Goal: Transaction & Acquisition: Subscribe to service/newsletter

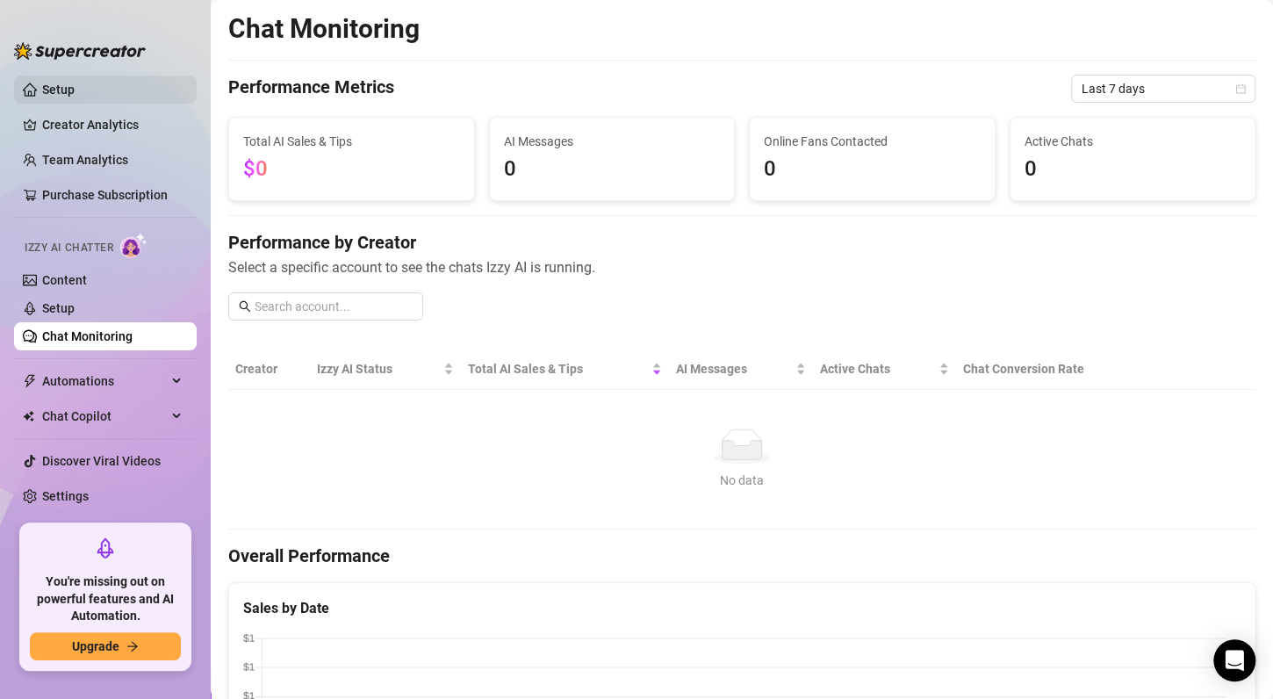
click at [75, 87] on link "Setup" at bounding box center [58, 89] width 32 height 14
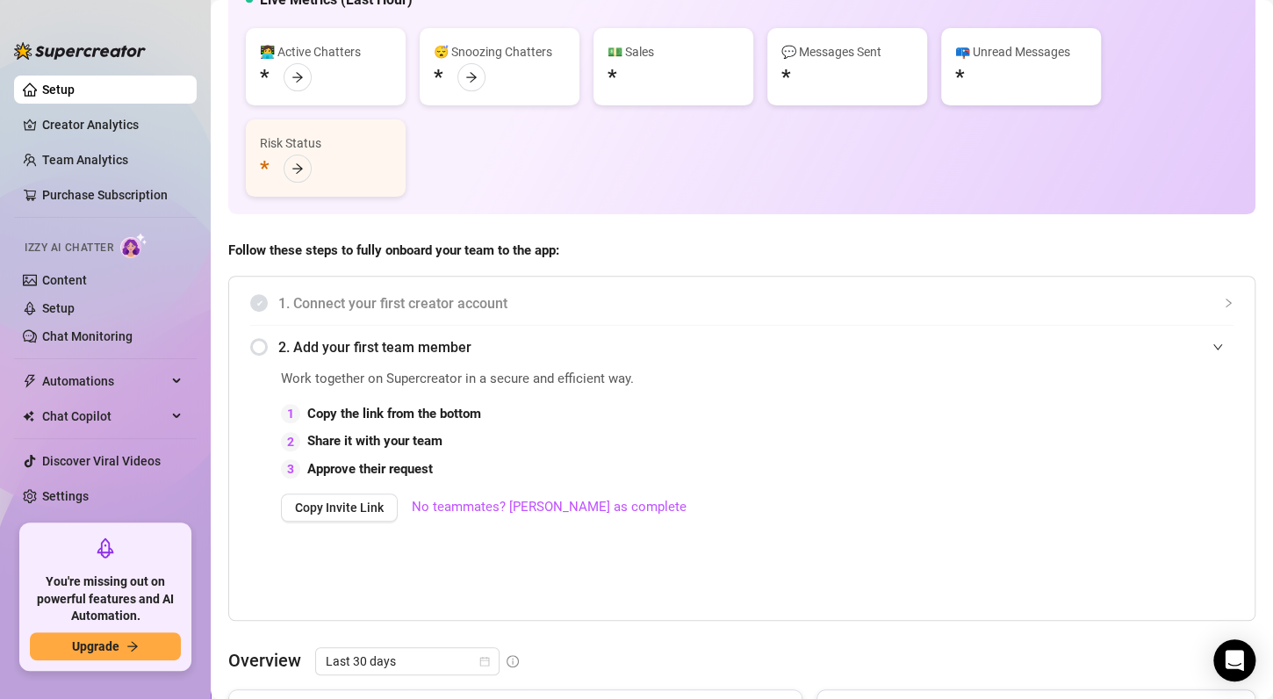
scroll to position [133, 0]
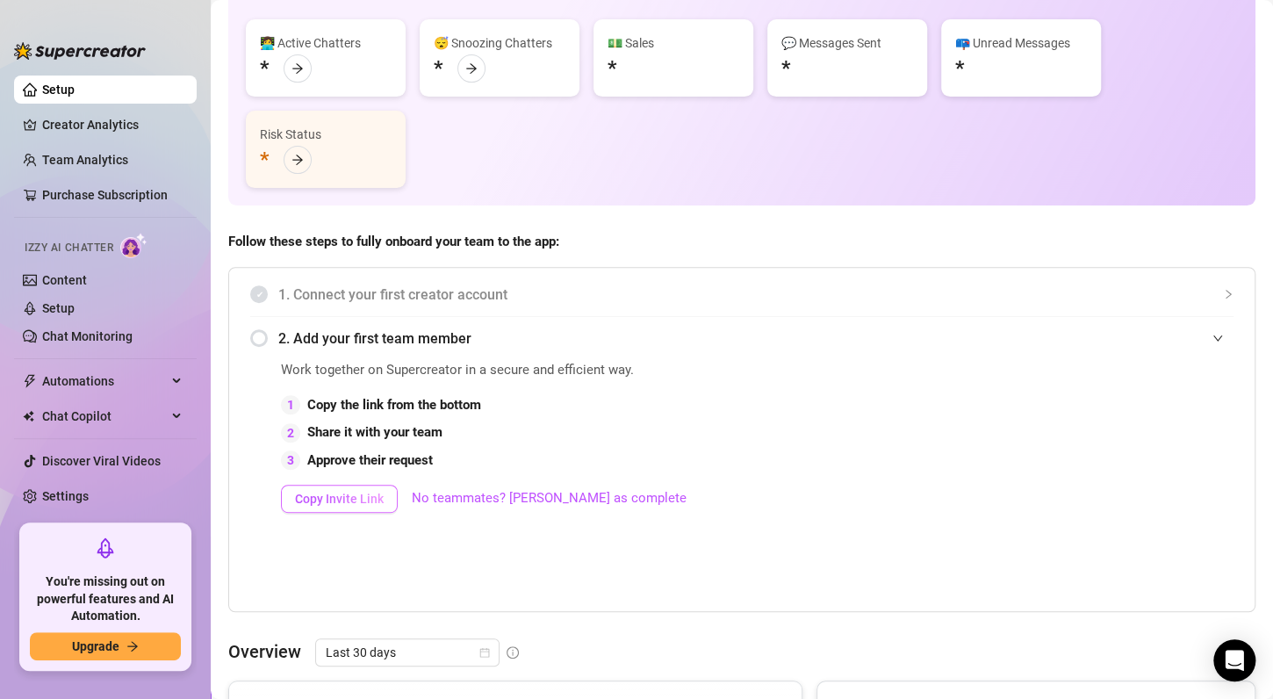
click at [354, 501] on span "Copy Invite Link" at bounding box center [339, 498] width 89 height 14
click at [361, 503] on span "Copy Invite Link" at bounding box center [339, 498] width 89 height 14
click at [69, 304] on link "Setup" at bounding box center [58, 308] width 32 height 14
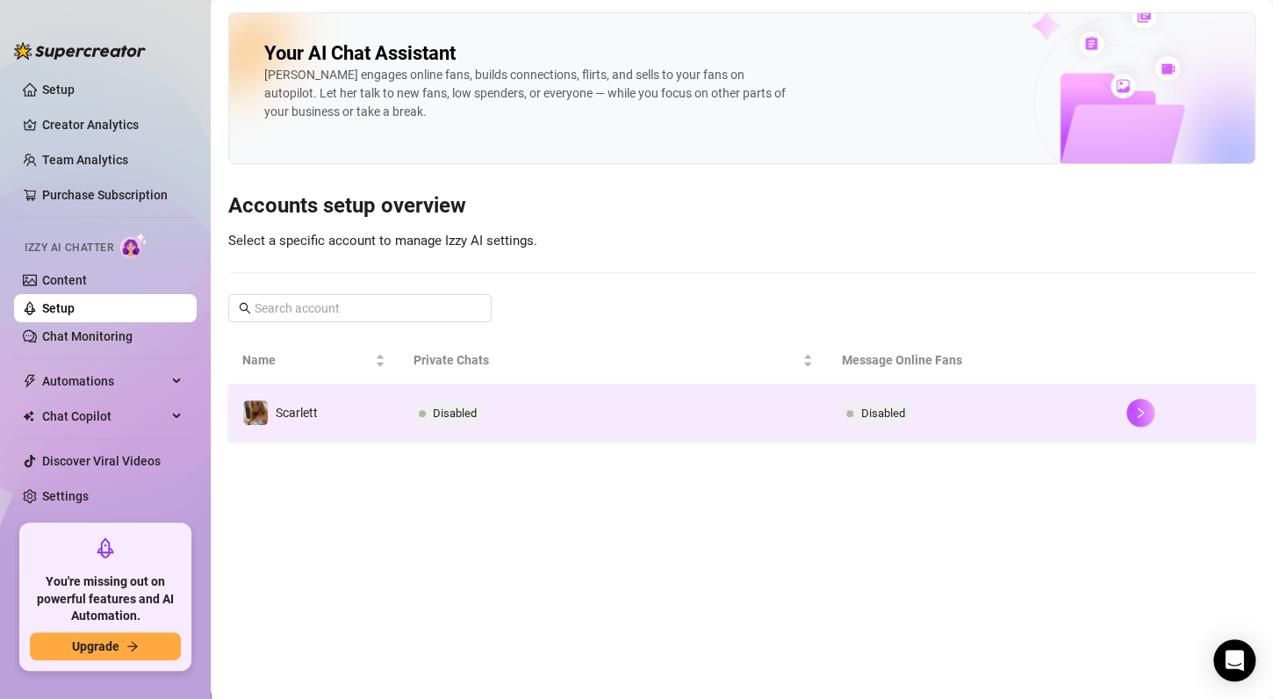
click at [466, 407] on span "Disabled" at bounding box center [455, 412] width 44 height 13
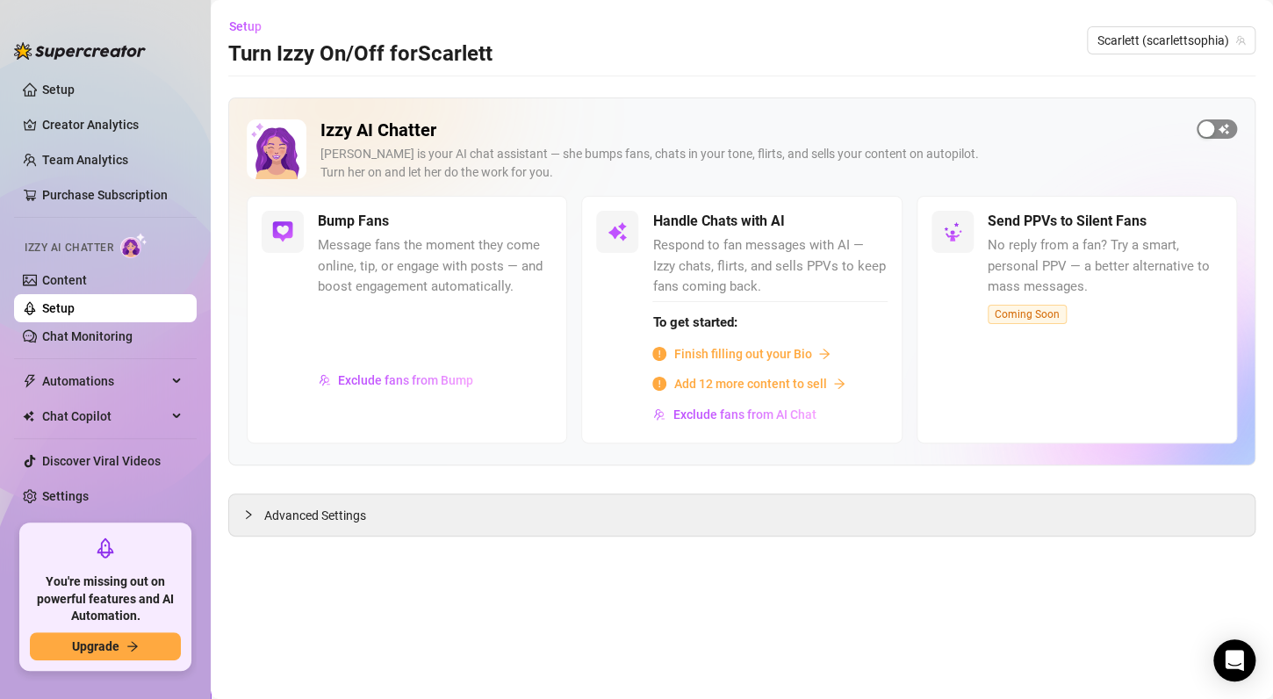
click at [1209, 125] on div "button" at bounding box center [1206, 129] width 16 height 16
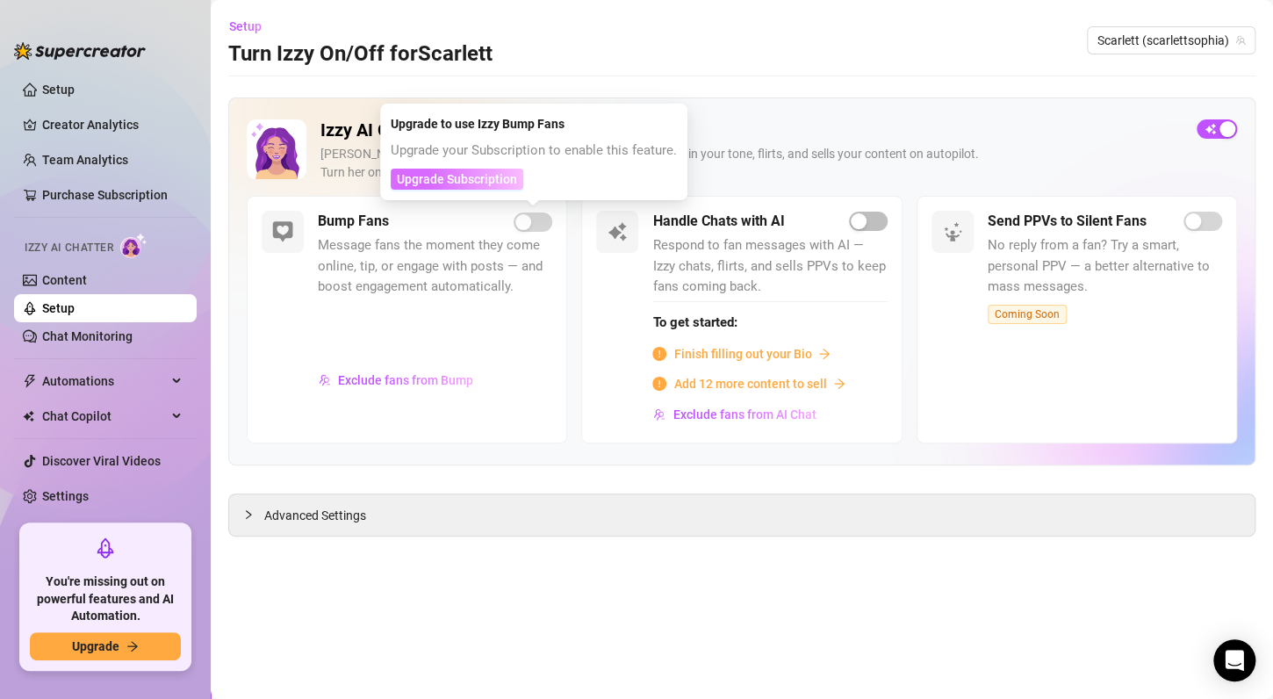
click at [496, 179] on span "Upgrade Subscription" at bounding box center [457, 179] width 120 height 14
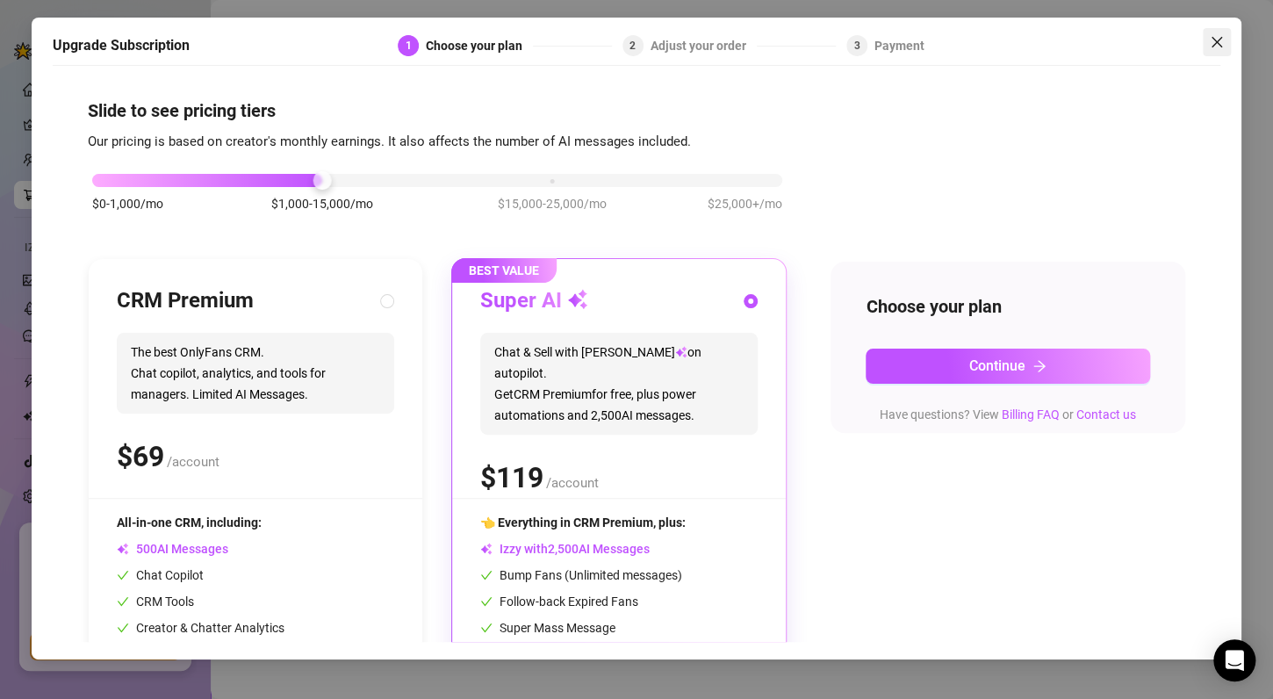
click at [1211, 43] on icon "close" at bounding box center [1216, 42] width 14 height 14
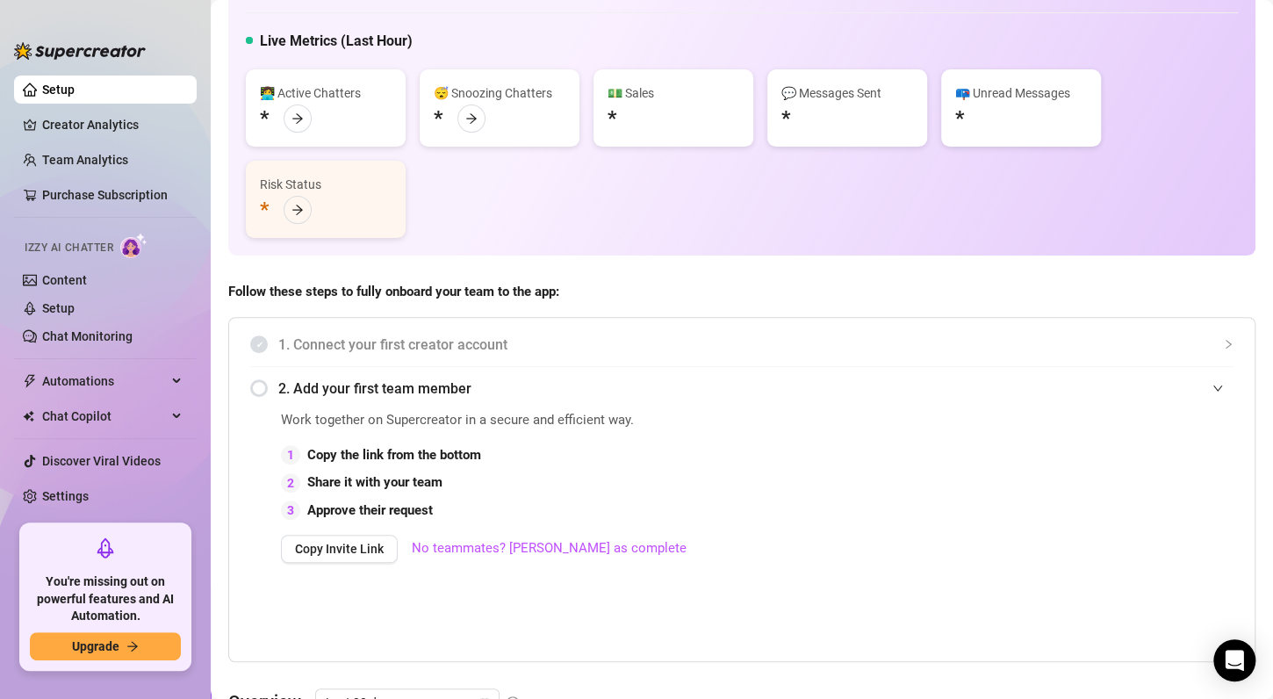
scroll to position [84, 0]
click at [368, 553] on span "Copy Invite Link" at bounding box center [339, 548] width 89 height 14
click at [99, 167] on link "Team Analytics" at bounding box center [85, 160] width 86 height 14
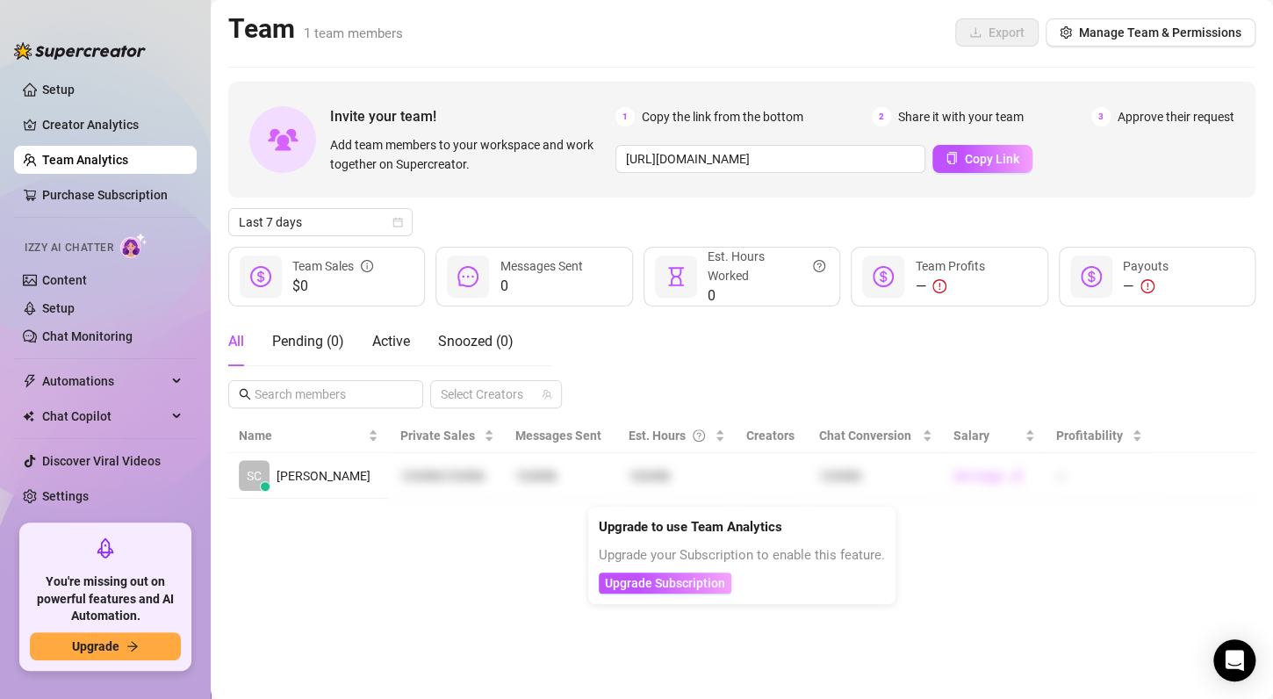
click at [663, 542] on div "Upgrade to use Team Analytics Upgrade your Subscription to enable this feature.…" at bounding box center [741, 554] width 307 height 97
click at [977, 163] on span "Copy Link" at bounding box center [991, 159] width 54 height 14
click at [1185, 35] on span "Manage Team & Permissions" at bounding box center [1160, 32] width 162 height 14
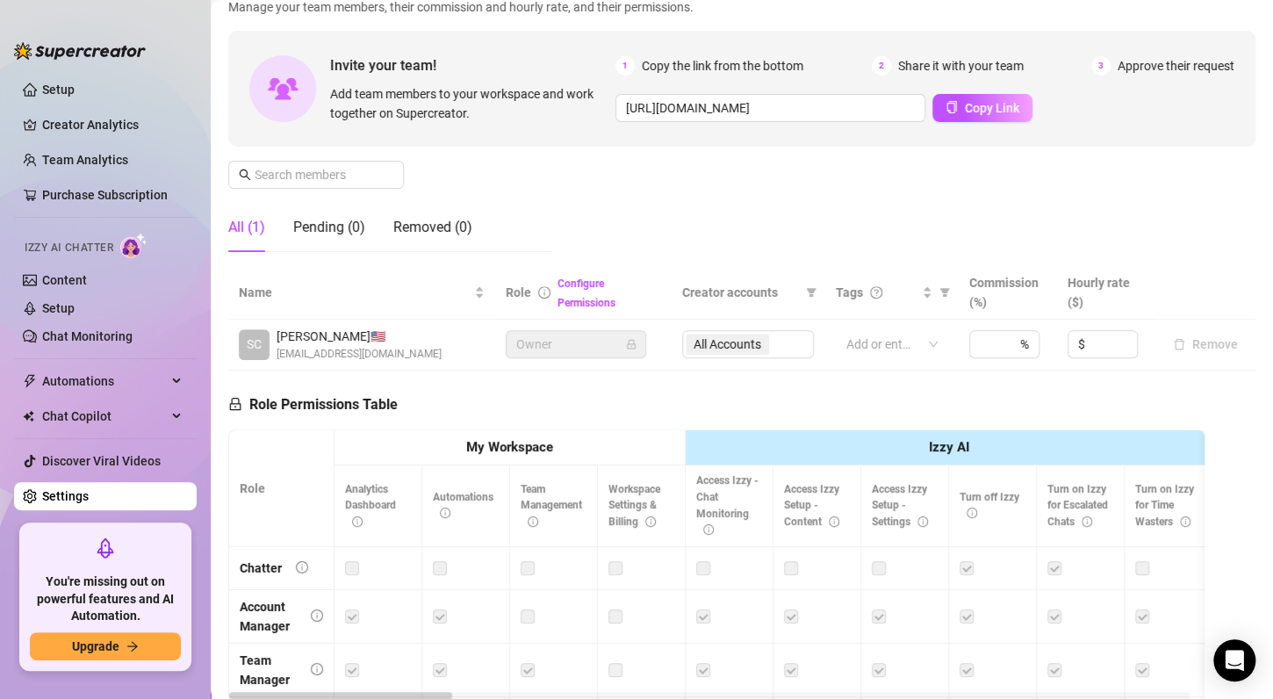
scroll to position [126, 0]
click at [108, 381] on span "Automations" at bounding box center [104, 381] width 125 height 28
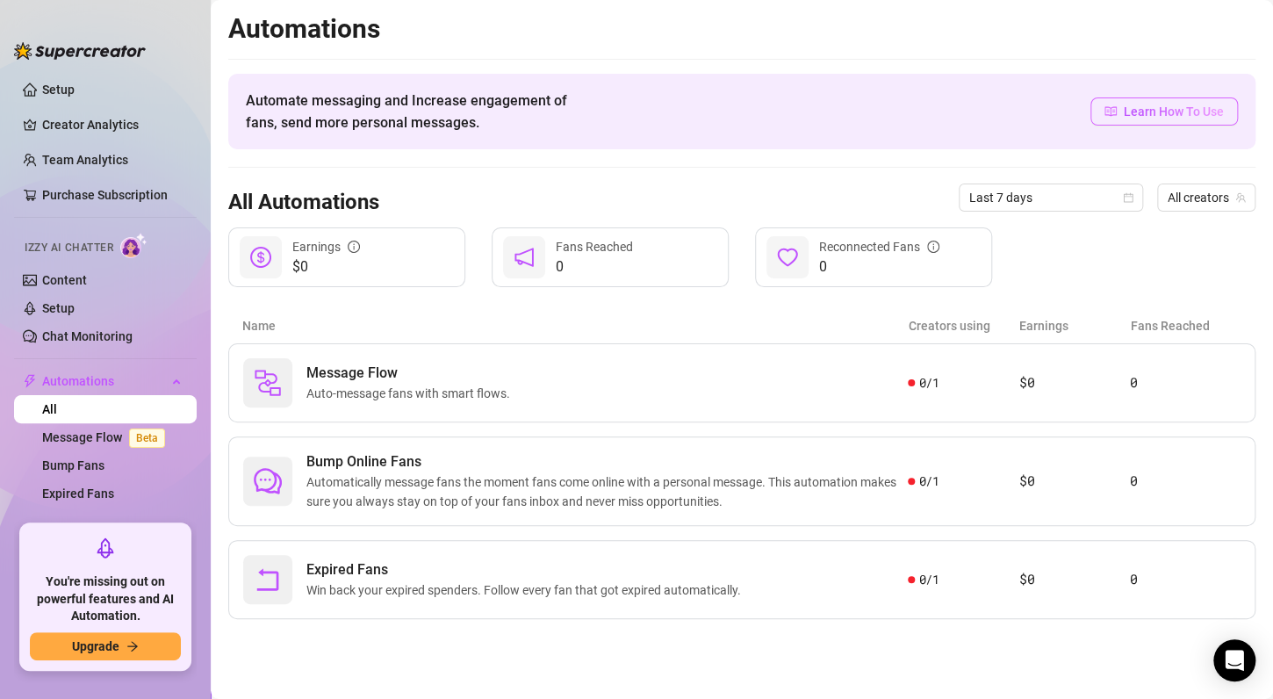
click at [1165, 111] on span "Learn How To Use" at bounding box center [1173, 111] width 100 height 19
